Goal: Information Seeking & Learning: Learn about a topic

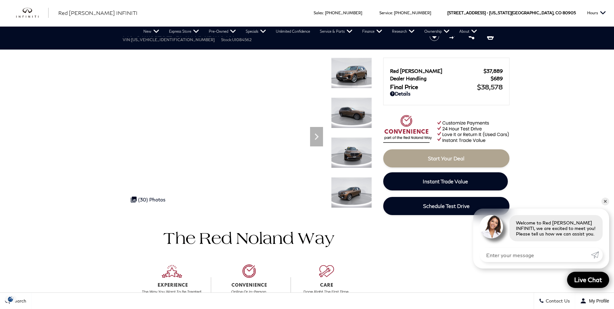
scroll to position [0, 0]
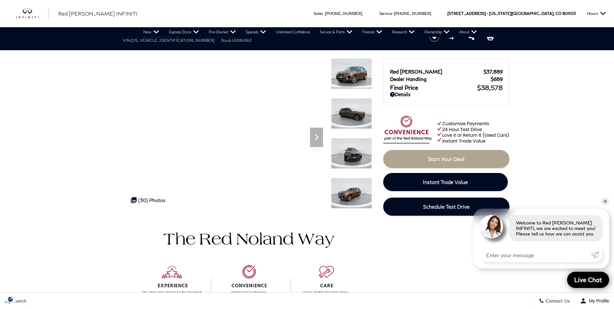
click at [337, 82] on img at bounding box center [351, 73] width 41 height 31
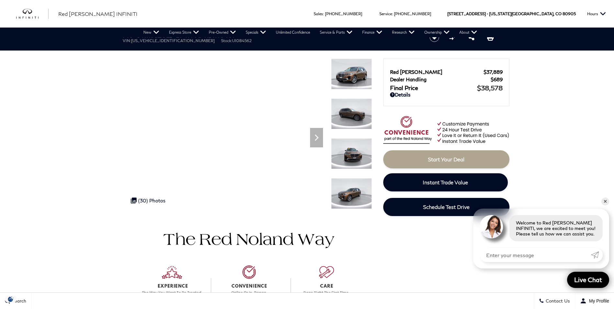
click at [357, 73] on img at bounding box center [351, 74] width 41 height 31
click at [350, 189] on img at bounding box center [351, 193] width 41 height 31
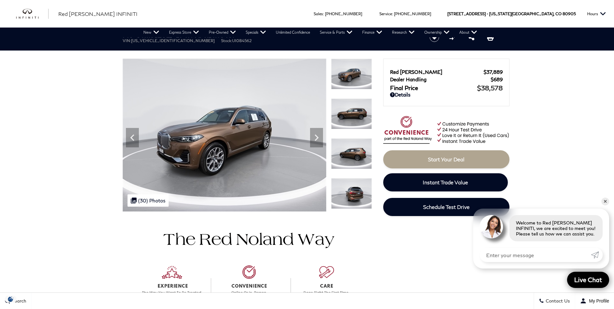
click at [346, 153] on img at bounding box center [351, 153] width 41 height 31
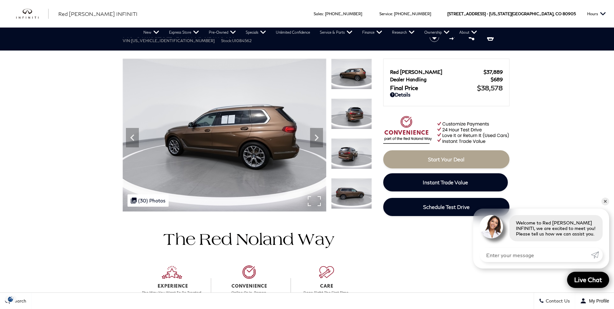
click at [264, 162] on img at bounding box center [225, 135] width 204 height 153
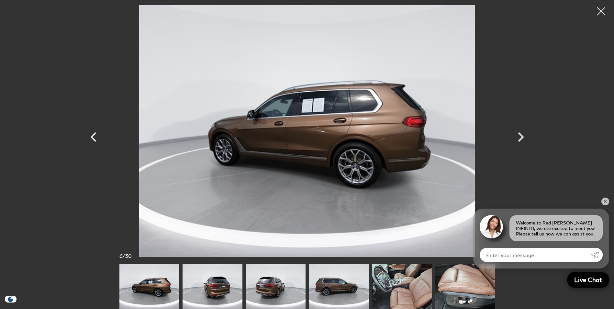
click at [271, 287] on img at bounding box center [276, 286] width 60 height 45
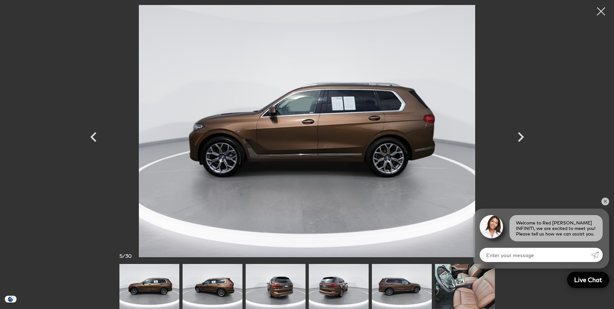
click at [393, 280] on img at bounding box center [402, 286] width 60 height 45
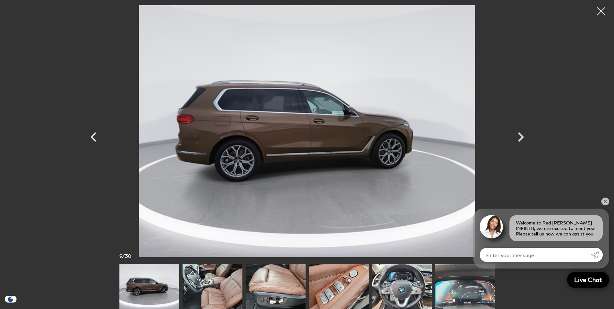
click at [142, 290] on img at bounding box center [149, 286] width 60 height 45
click at [92, 141] on icon "Previous" at bounding box center [93, 136] width 19 height 19
